Goal: Task Accomplishment & Management: Use online tool/utility

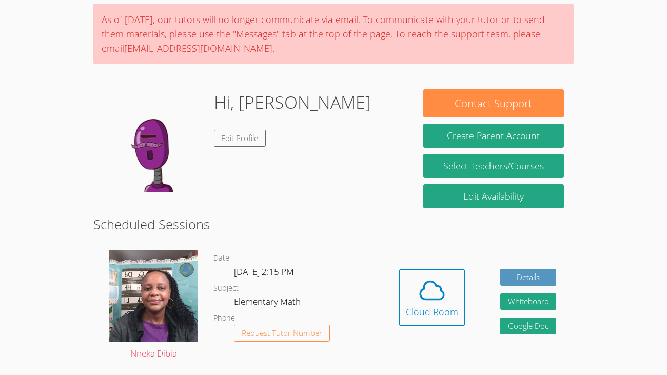
scroll to position [78, 0]
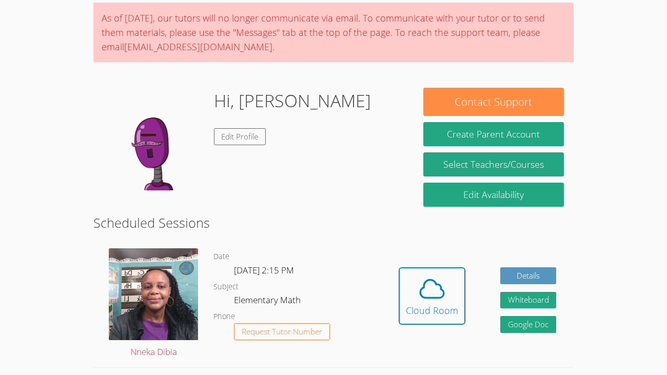
click at [156, 160] on img at bounding box center [154, 139] width 103 height 103
click at [9, 194] on body "Home Programs Sessions Tutors Messages Billing Logout Veronica Successfully aut…" at bounding box center [333, 109] width 667 height 375
click at [632, 156] on body "Home Programs Sessions Tutors Messages Billing Logout Veronica Successfully aut…" at bounding box center [333, 109] width 667 height 375
click at [419, 288] on icon at bounding box center [432, 288] width 29 height 29
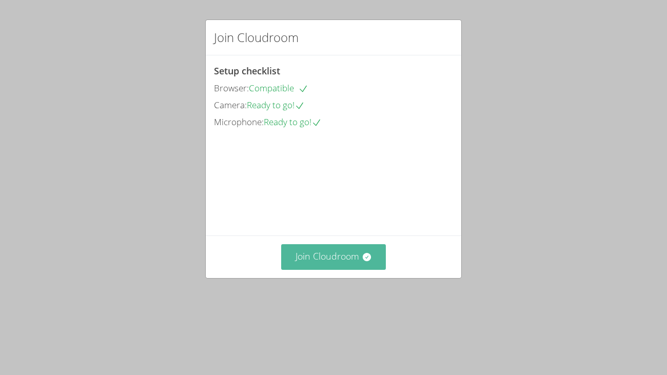
click at [343, 269] on button "Join Cloudroom" at bounding box center [333, 256] width 105 height 25
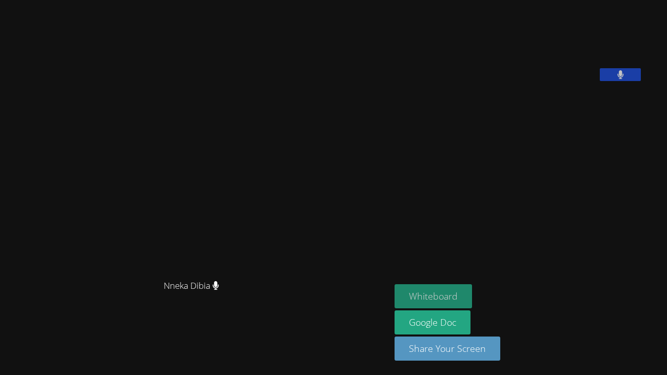
click at [460, 289] on button "Whiteboard" at bounding box center [433, 296] width 77 height 24
click at [69, 360] on div "[PERSON_NAME] [PERSON_NAME]" at bounding box center [195, 187] width 382 height 367
click at [132, 274] on div "Nneka Dibia" at bounding box center [195, 294] width 382 height 41
drag, startPoint x: 133, startPoint y: 269, endPoint x: 198, endPoint y: 267, distance: 64.2
click at [198, 274] on div "Nneka Dibia" at bounding box center [195, 294] width 382 height 41
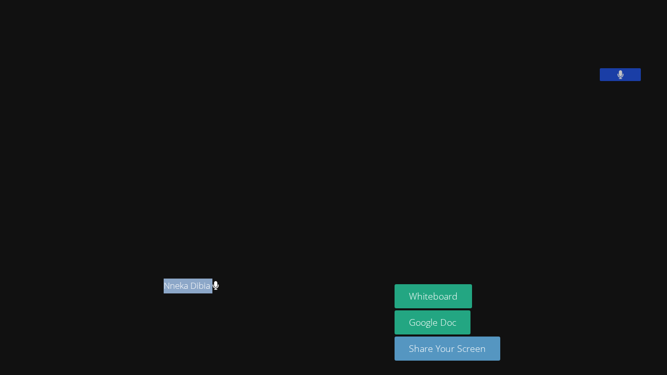
click at [191, 249] on div at bounding box center [191, 249] width 0 height 0
click at [91, 285] on div "Nneka Dibia" at bounding box center [195, 294] width 382 height 41
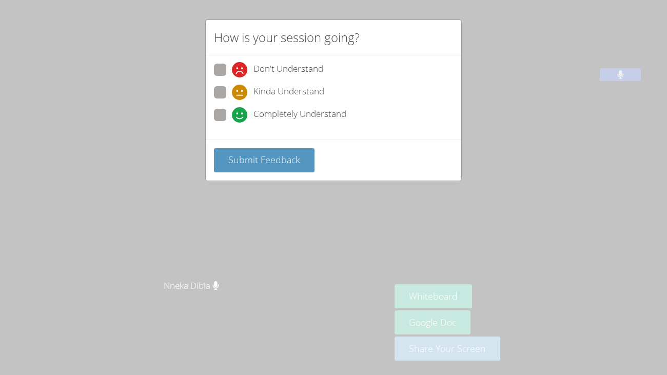
click at [232, 123] on span at bounding box center [232, 123] width 0 height 0
click at [232, 111] on input "Completely Understand" at bounding box center [236, 113] width 9 height 9
radio input "true"
click at [250, 147] on div "Submit Feedback" at bounding box center [333, 160] width 255 height 41
click at [250, 152] on button "Submit Feedback" at bounding box center [264, 160] width 101 height 24
